Goal: Task Accomplishment & Management: Manage account settings

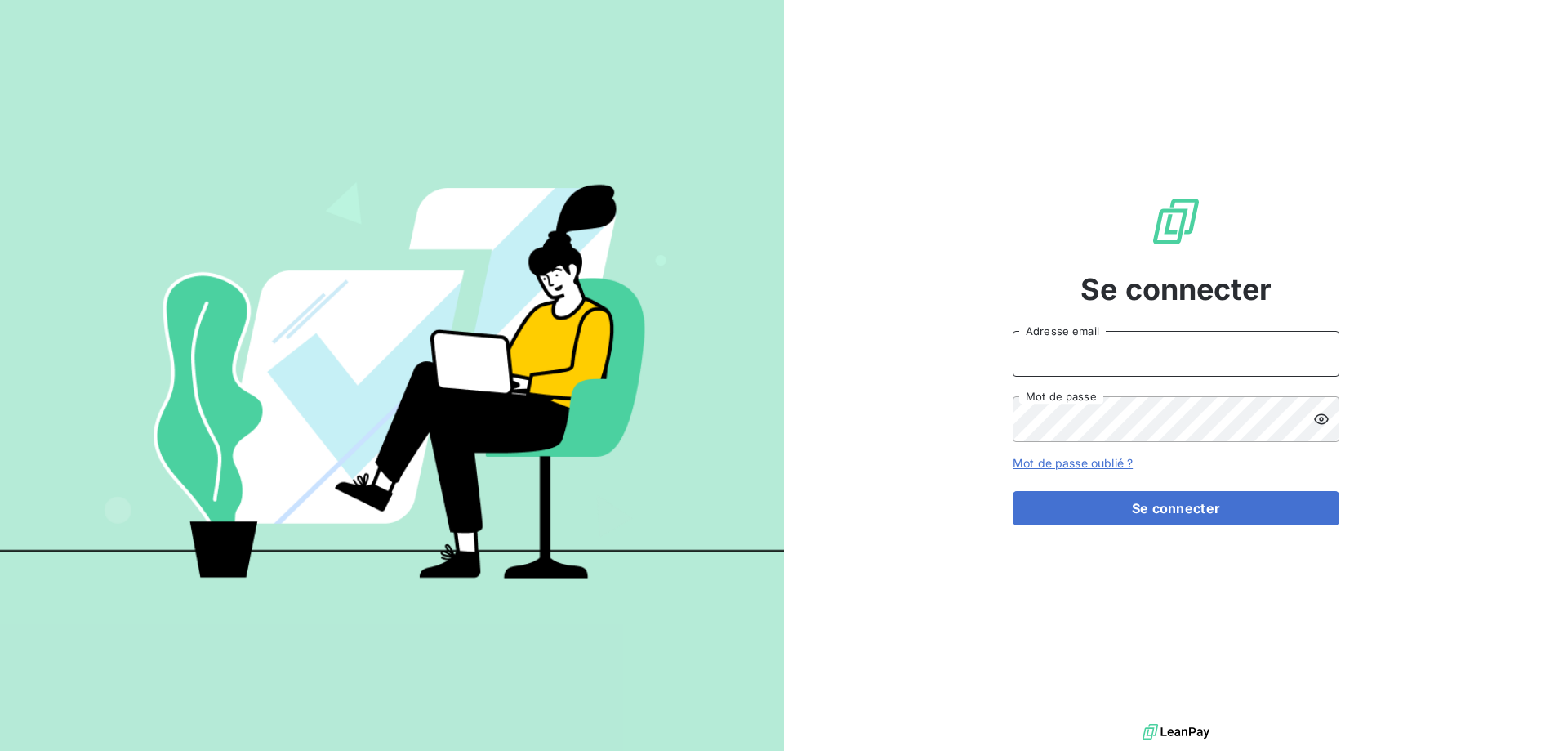
click at [1089, 358] on input "Adresse email" at bounding box center [1176, 353] width 327 height 45
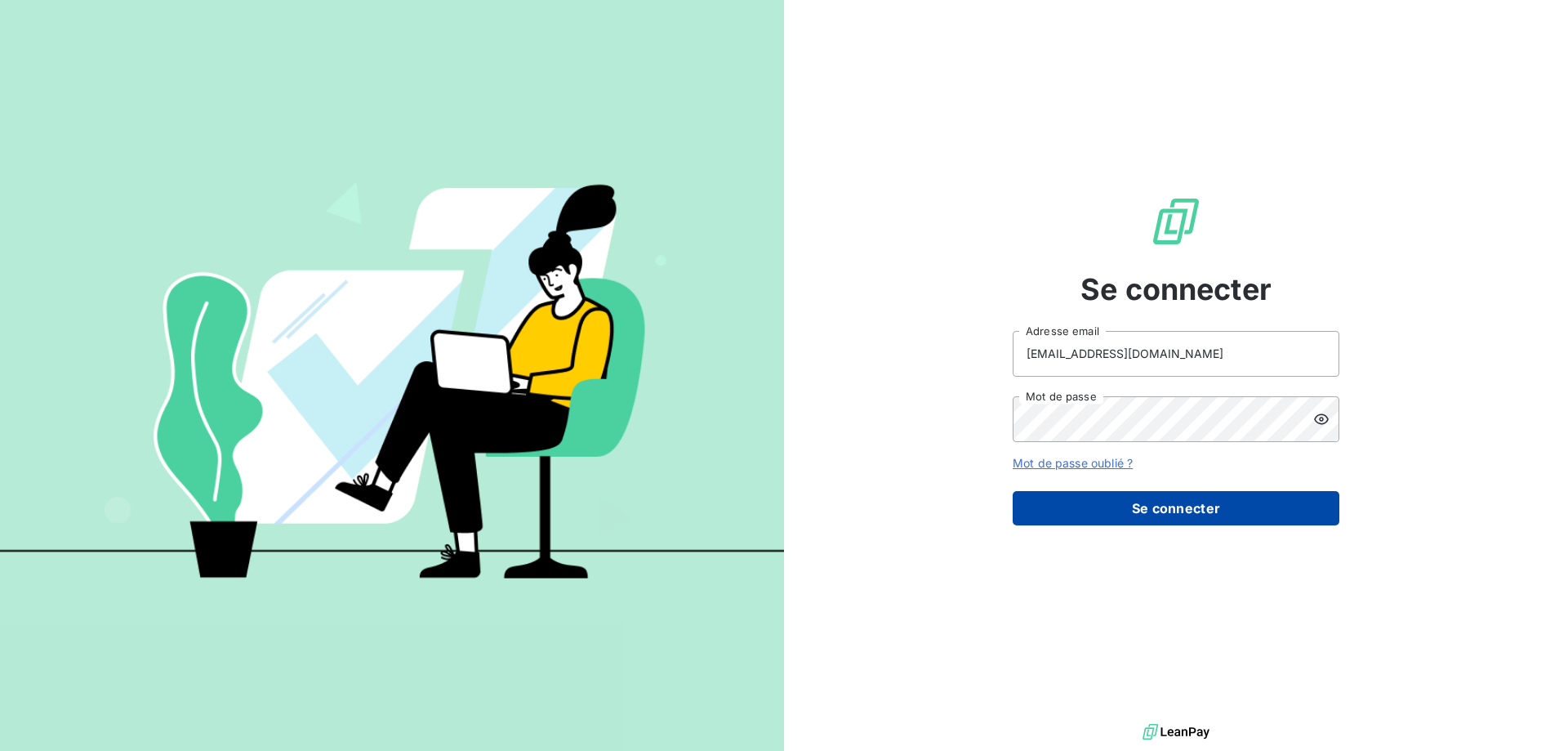
click at [1129, 508] on button "Se connecter" at bounding box center [1176, 507] width 327 height 34
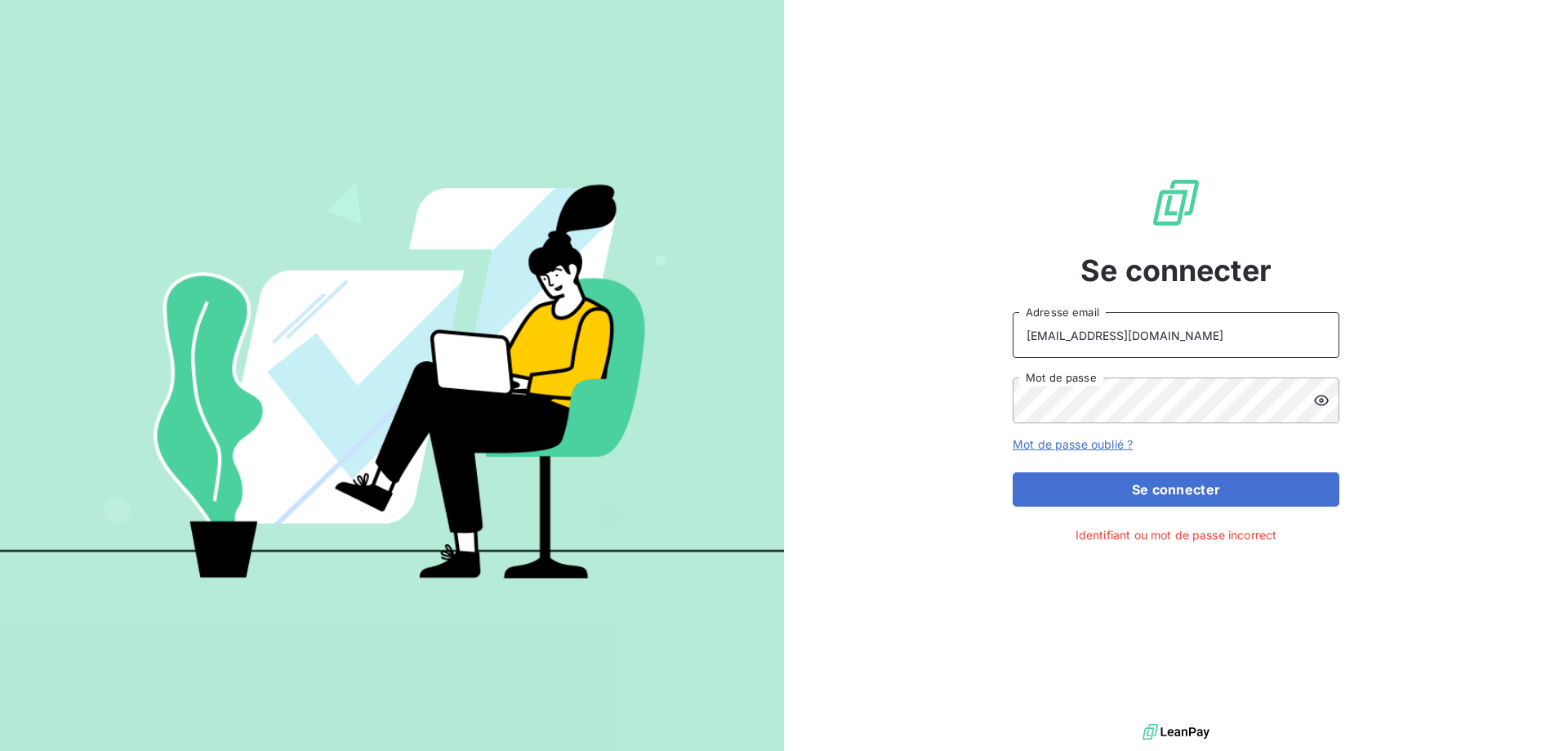
click at [1069, 337] on input "[EMAIL_ADDRESS][DOMAIN_NAME]" at bounding box center [1176, 334] width 327 height 45
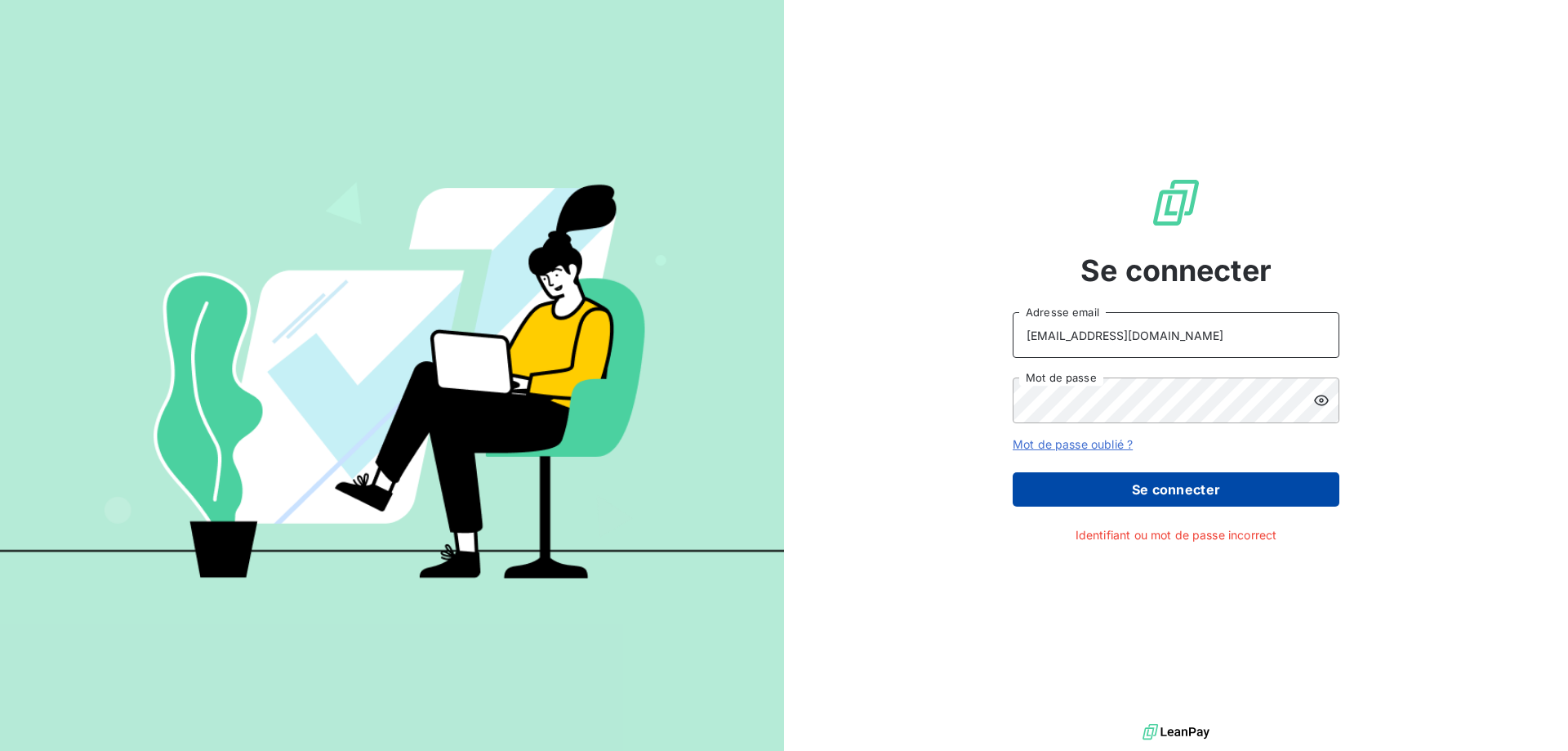
type input "[EMAIL_ADDRESS][DOMAIN_NAME]"
click at [1219, 488] on button "Se connecter" at bounding box center [1176, 489] width 327 height 34
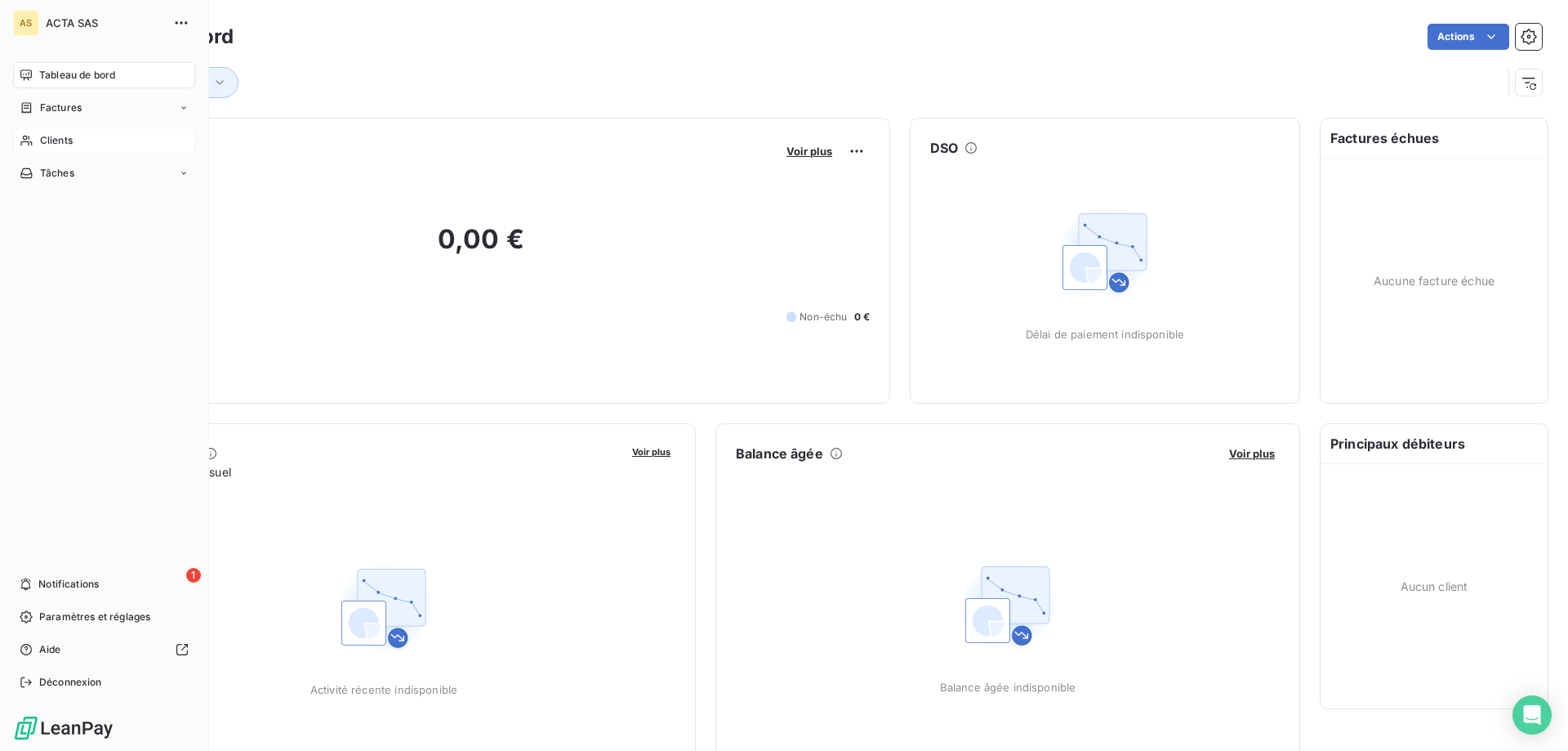
click at [24, 139] on icon at bounding box center [26, 140] width 12 height 11
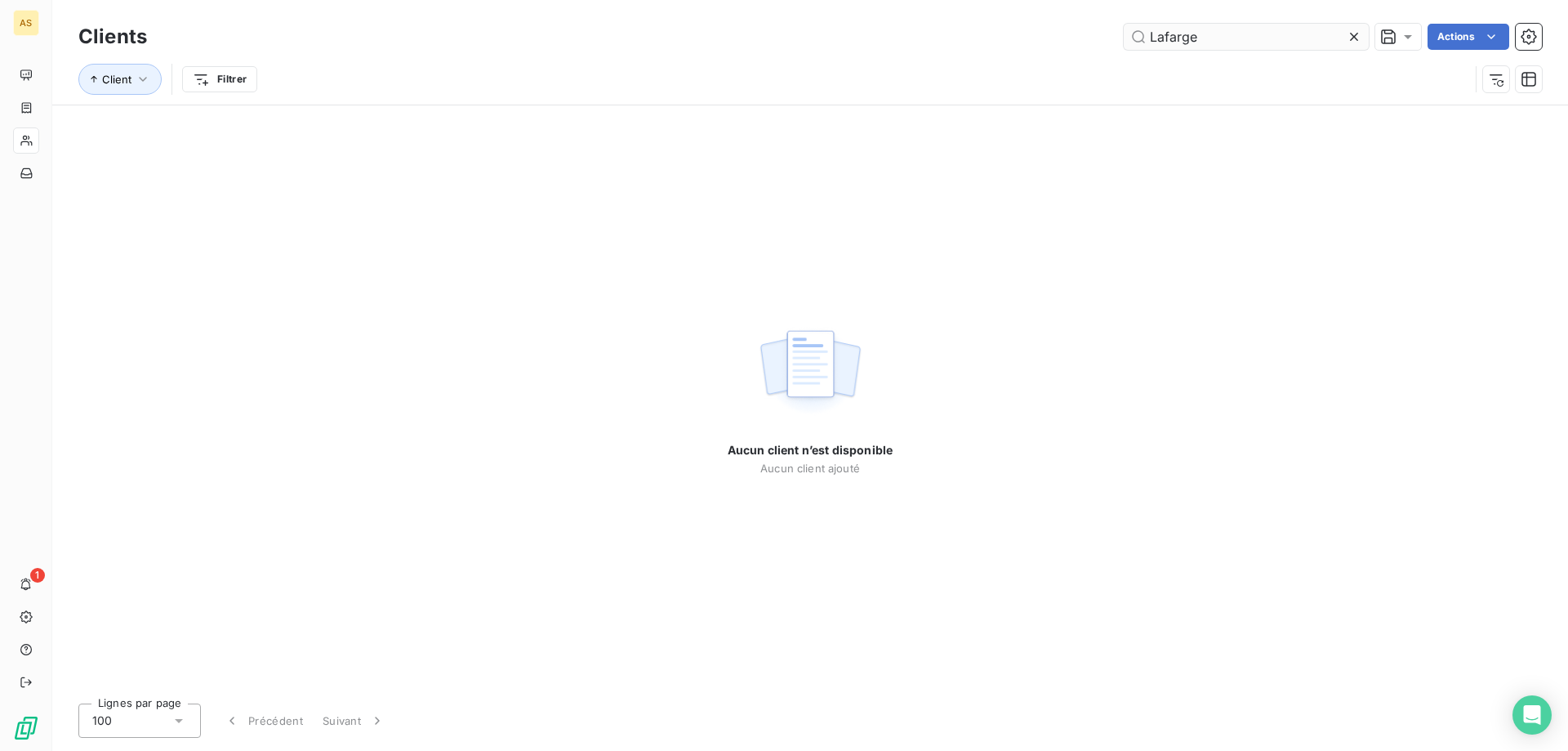
click at [1260, 26] on input "Lafarge" at bounding box center [1246, 37] width 245 height 26
type input "Lafarge"
click at [741, 81] on div "Client Filtrer" at bounding box center [773, 79] width 1390 height 31
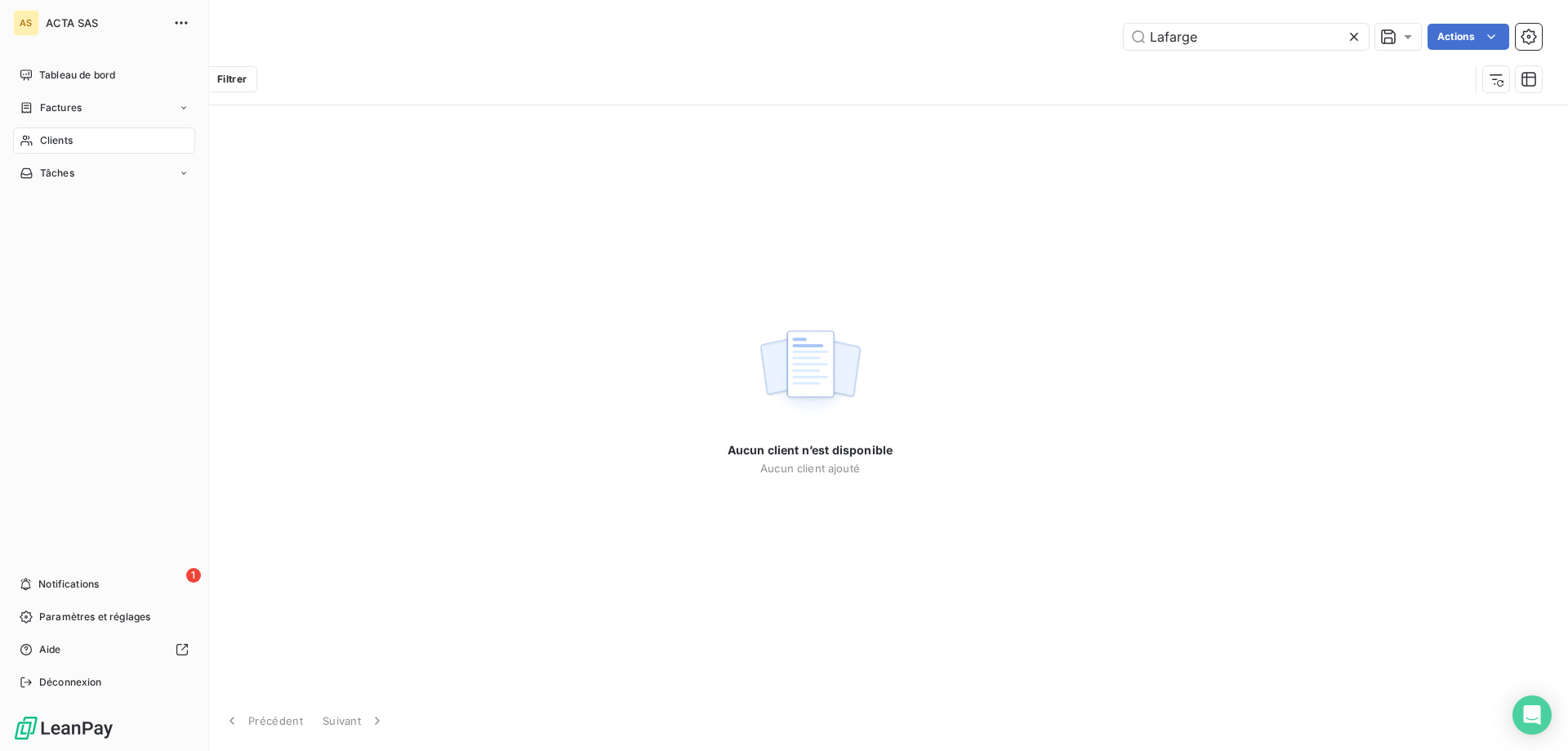
click at [32, 138] on icon at bounding box center [26, 141] width 14 height 14
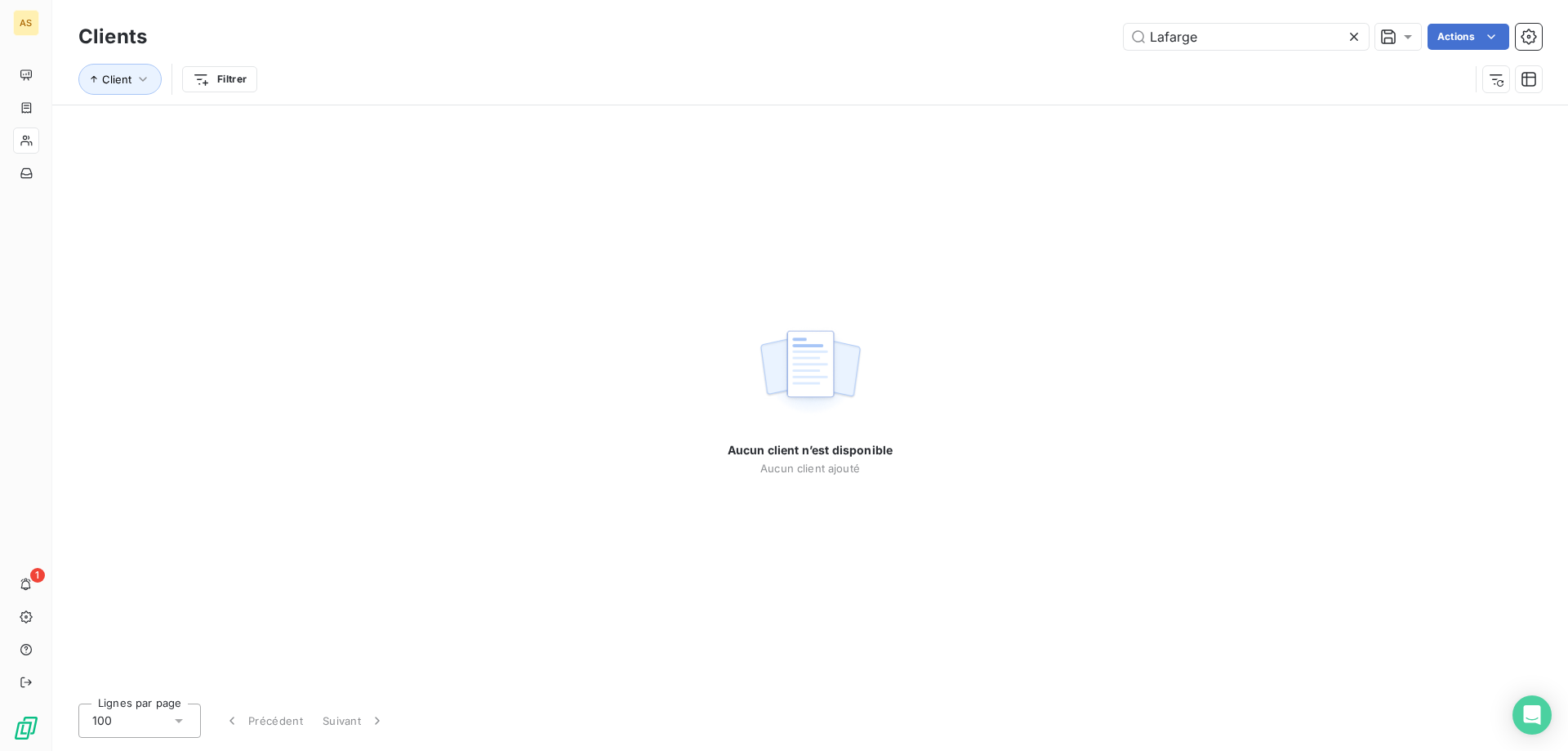
click at [806, 43] on div "Lafarge Actions" at bounding box center [853, 37] width 1375 height 26
